Goal: Information Seeking & Learning: Learn about a topic

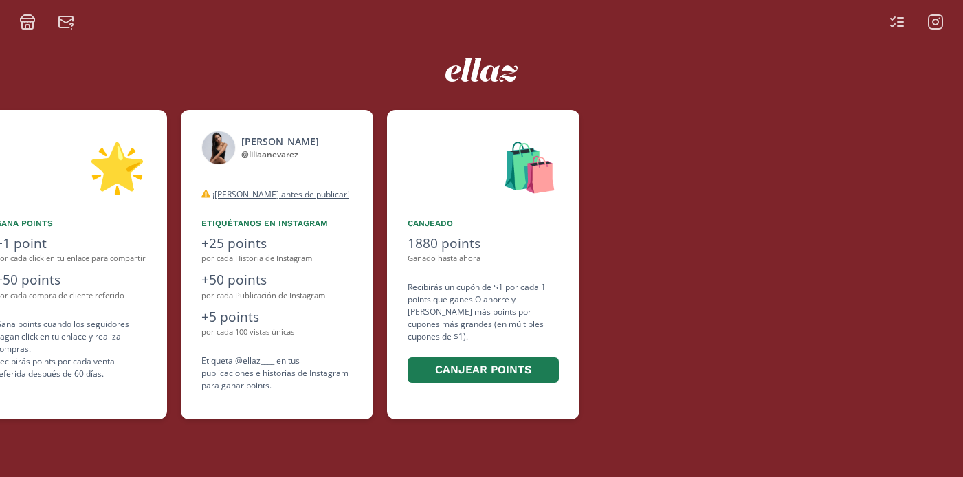
scroll to position [0, 825]
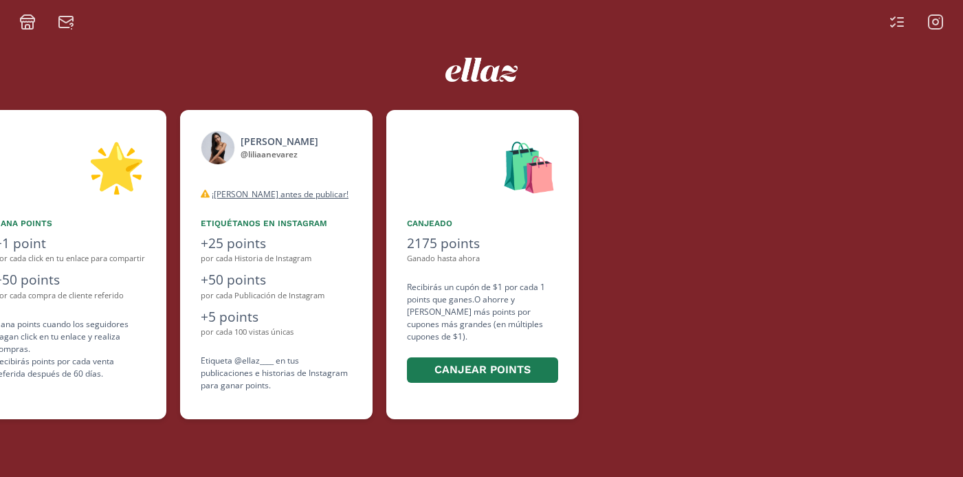
scroll to position [0, 825]
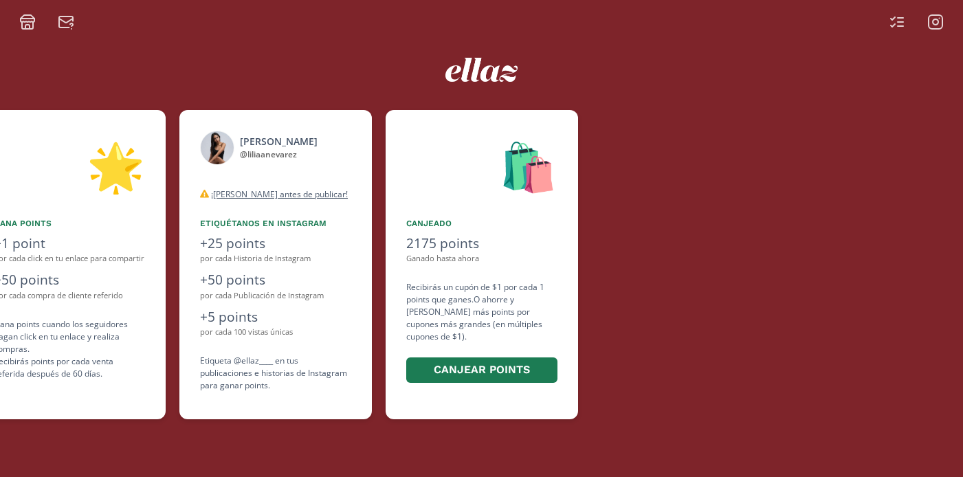
click at [939, 17] on icon at bounding box center [935, 22] width 16 height 16
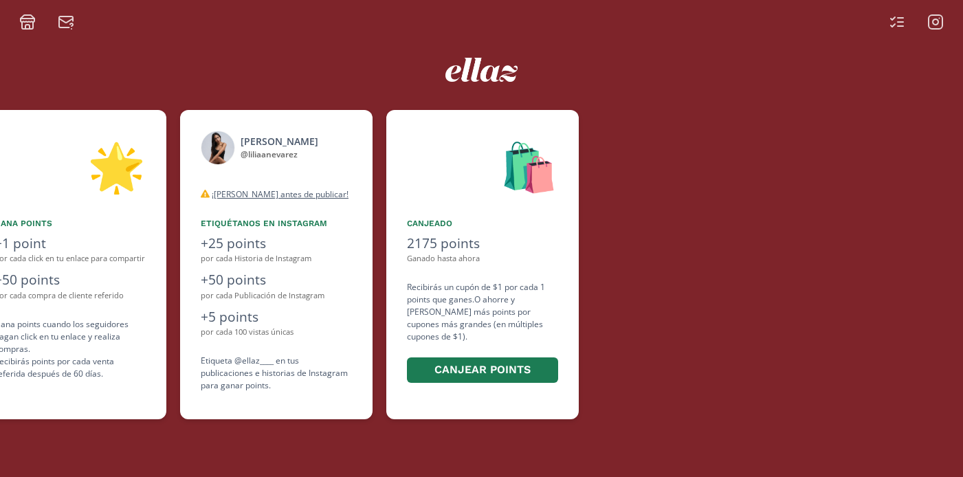
scroll to position [0, 825]
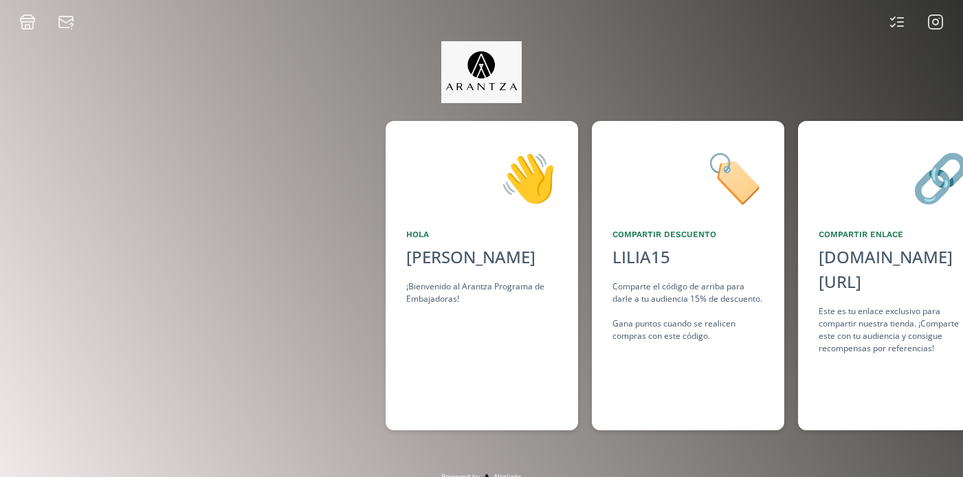
scroll to position [0, 1031]
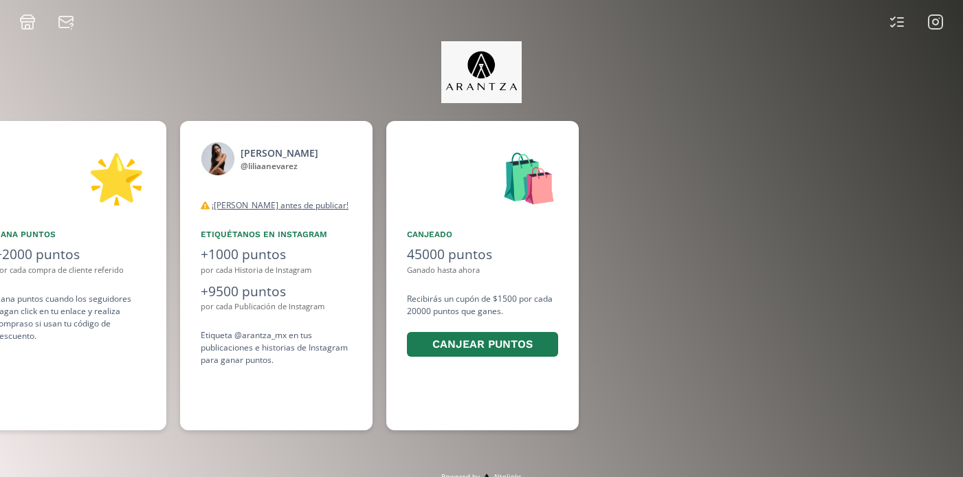
scroll to position [0, 1031]
click at [930, 23] on icon at bounding box center [935, 22] width 16 height 16
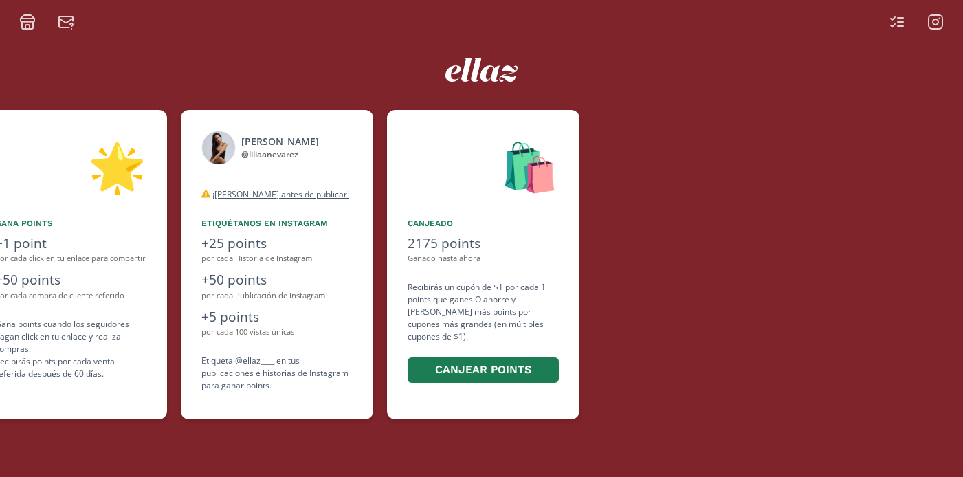
scroll to position [0, 825]
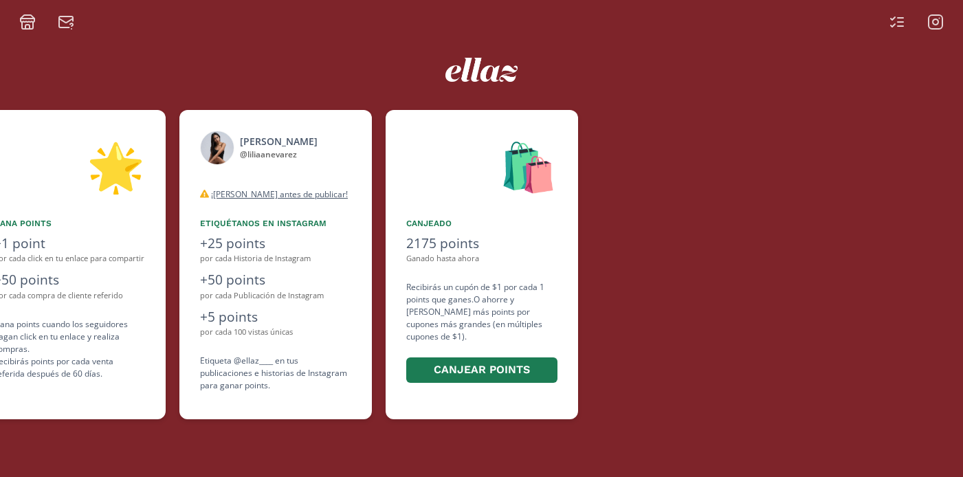
click at [941, 18] on icon at bounding box center [935, 22] width 16 height 16
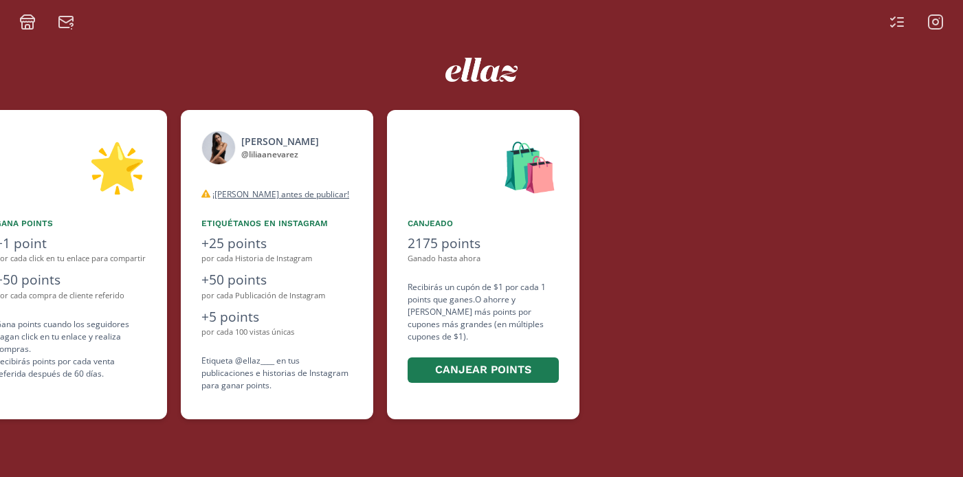
scroll to position [0, 825]
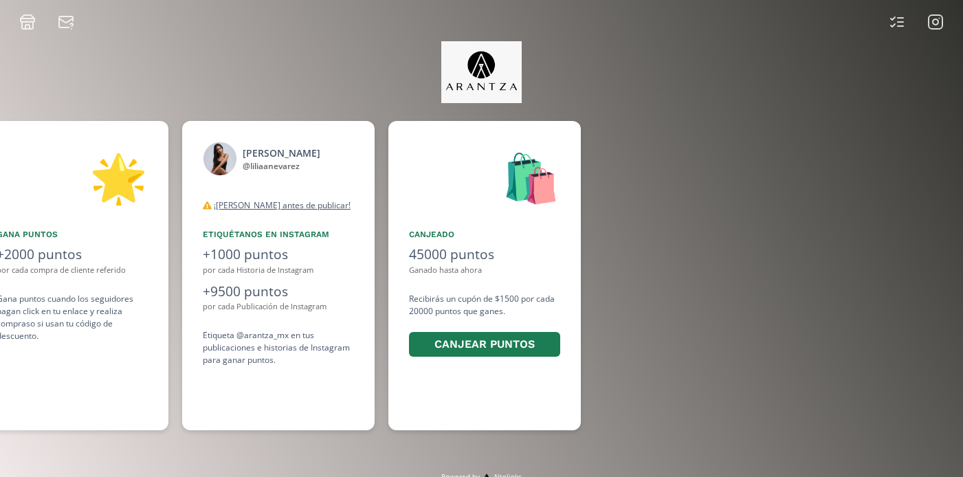
scroll to position [0, 1031]
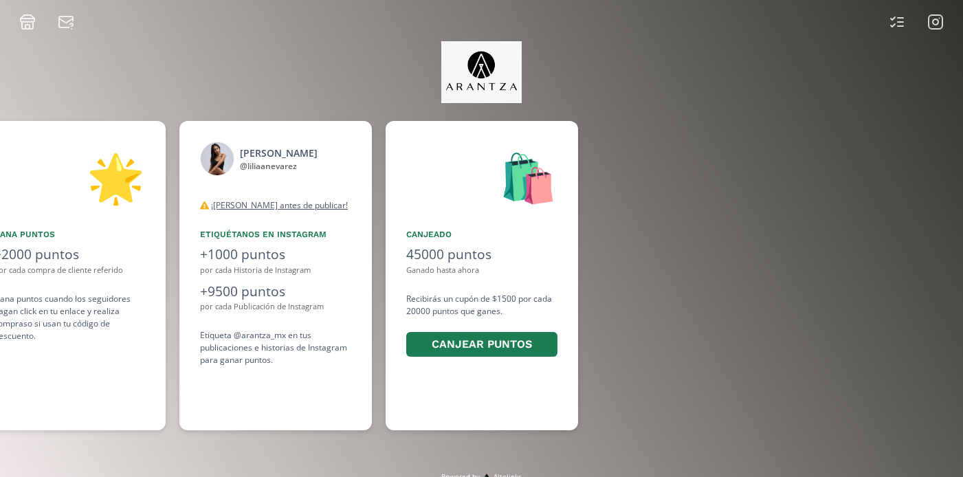
click at [938, 23] on icon at bounding box center [935, 21] width 5 height 5
